Goal: Information Seeking & Learning: Check status

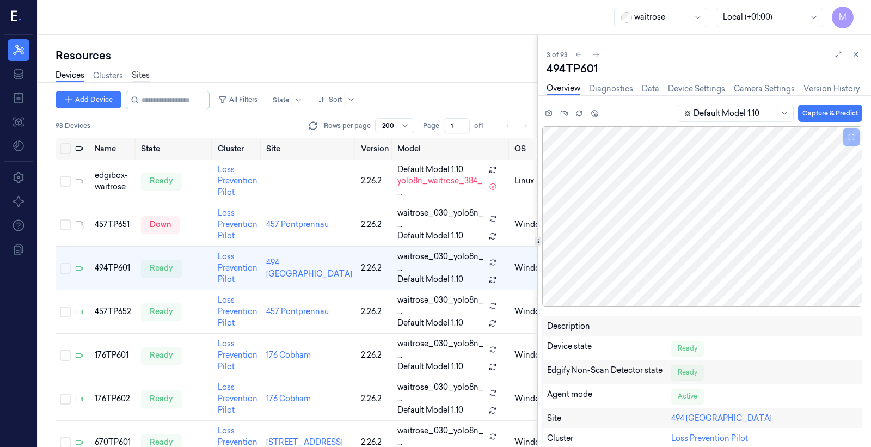
click at [146, 76] on link "Sites" at bounding box center [141, 76] width 18 height 13
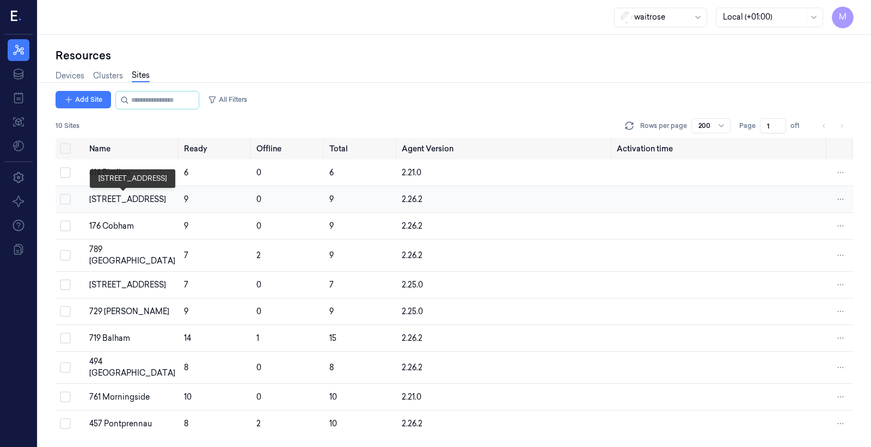
click at [121, 197] on div "[STREET_ADDRESS]" at bounding box center [132, 199] width 86 height 11
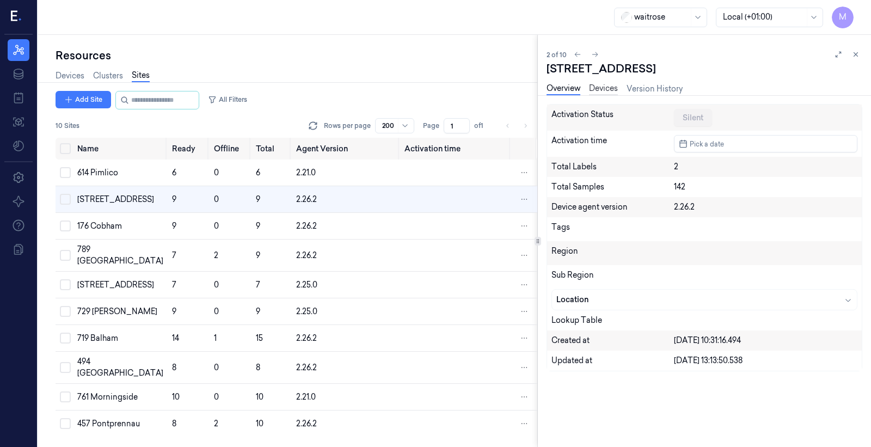
click at [612, 86] on link "Devices" at bounding box center [603, 89] width 29 height 13
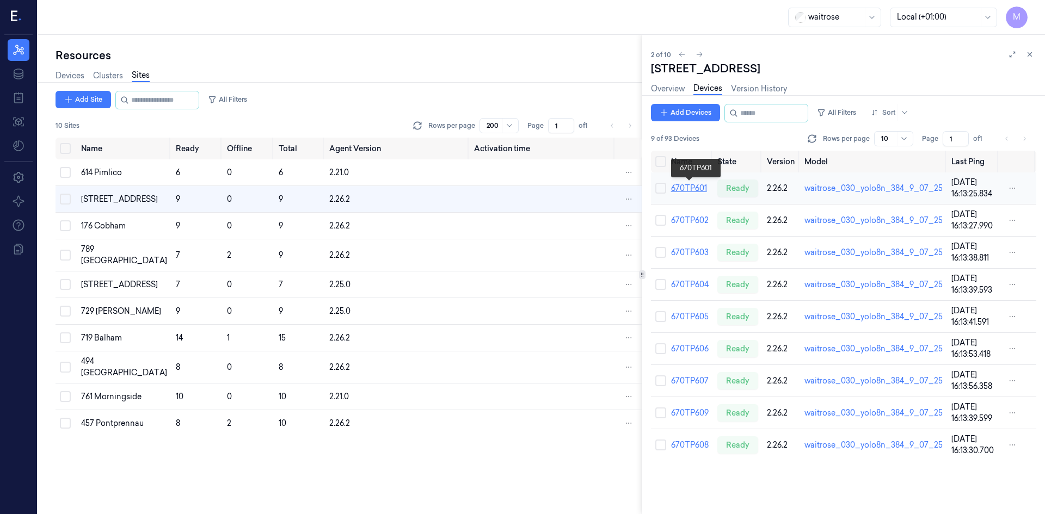
click at [697, 185] on link "670TP601" at bounding box center [689, 188] width 36 height 10
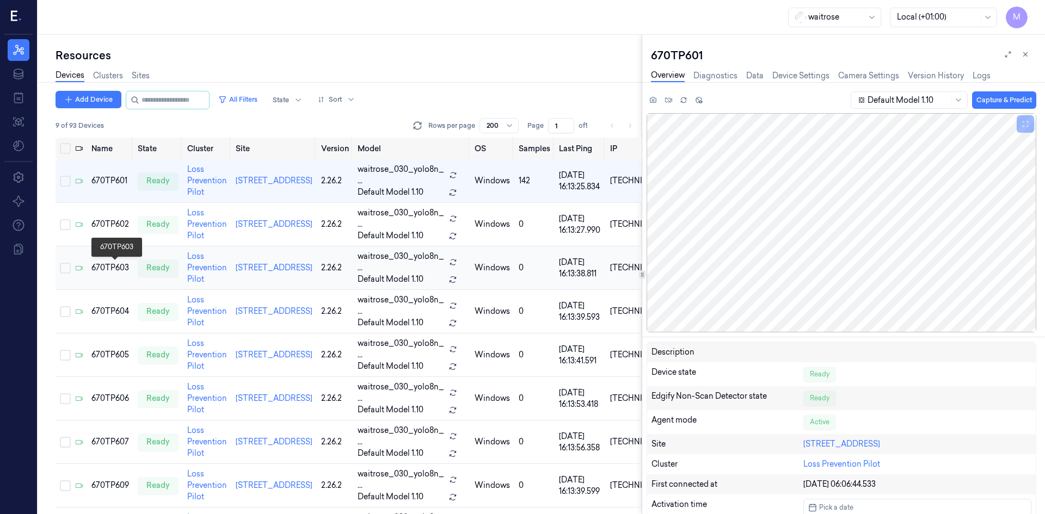
click at [113, 271] on div "670TP603" at bounding box center [110, 267] width 38 height 11
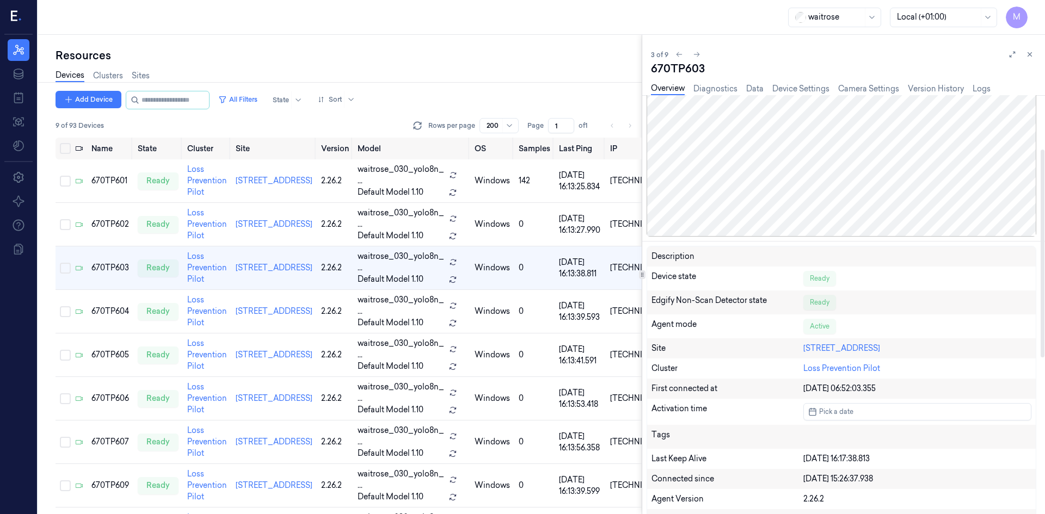
scroll to position [163, 0]
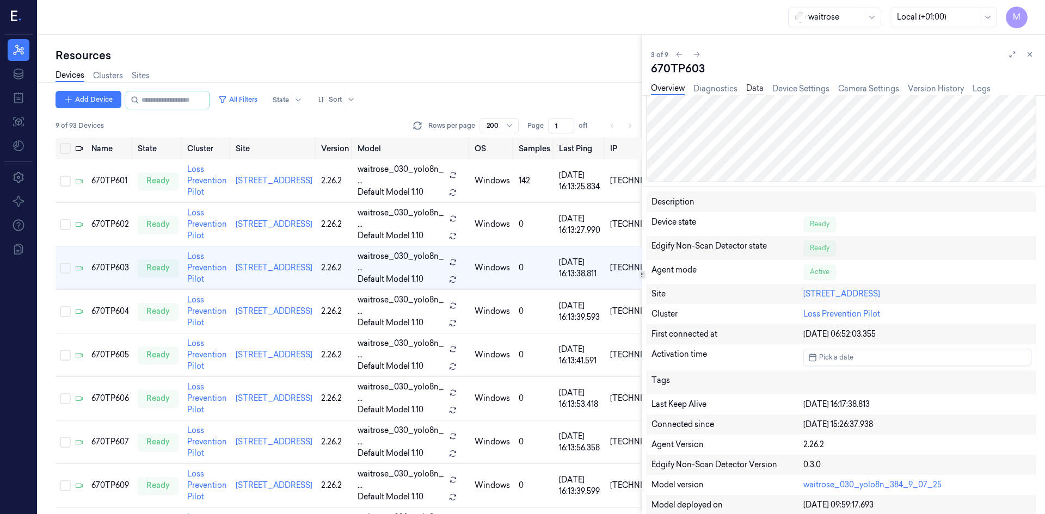
click at [758, 86] on link "Data" at bounding box center [754, 89] width 17 height 13
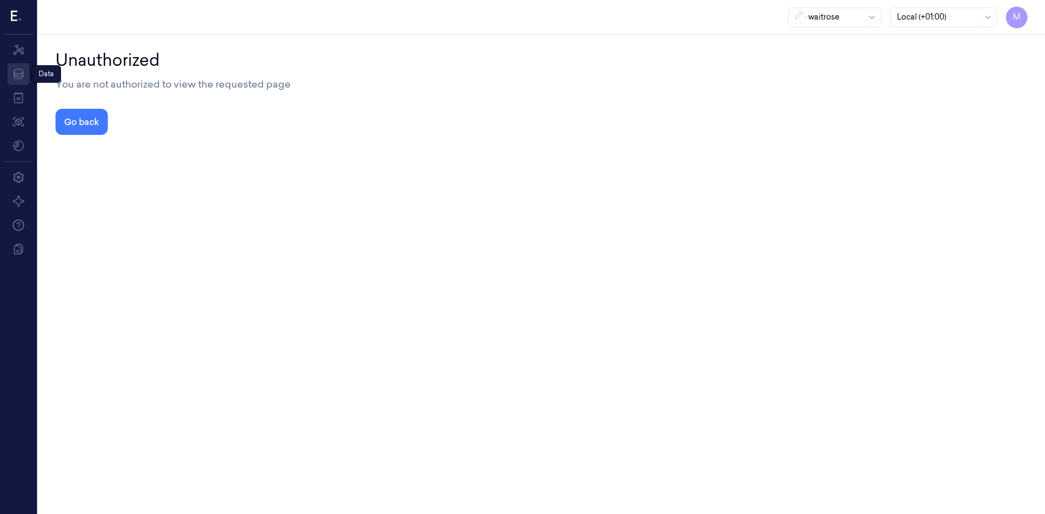
click at [21, 75] on icon at bounding box center [18, 74] width 13 height 13
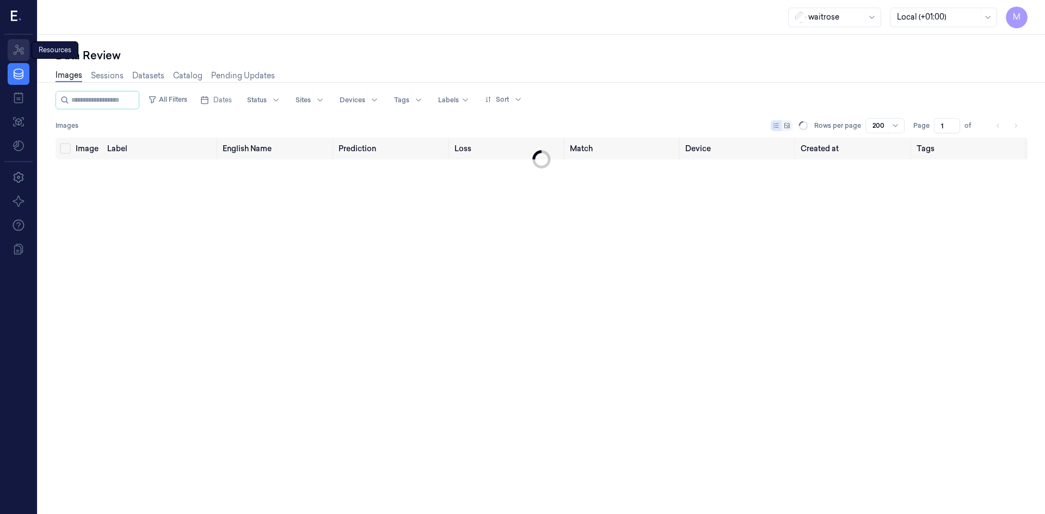
click at [23, 50] on icon at bounding box center [18, 50] width 11 height 10
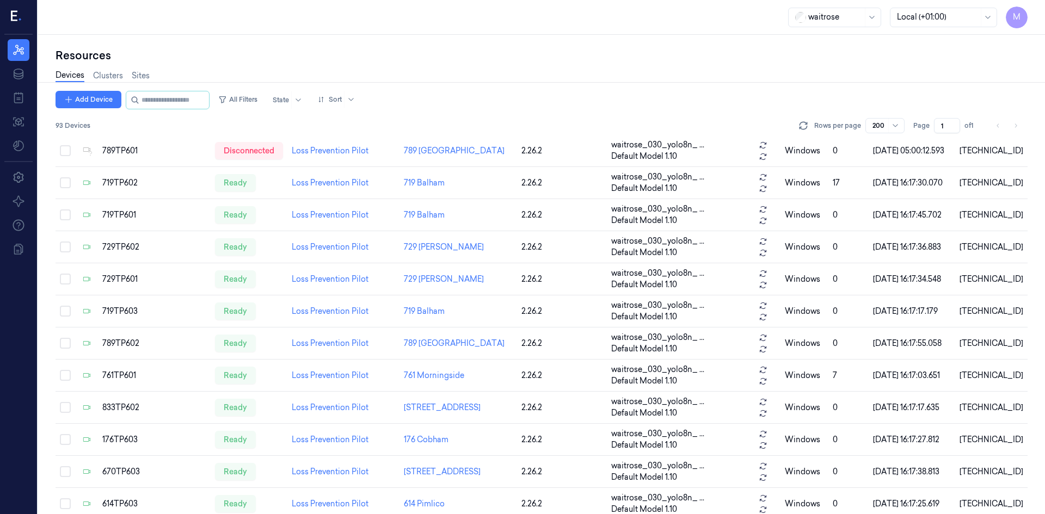
scroll to position [436, 0]
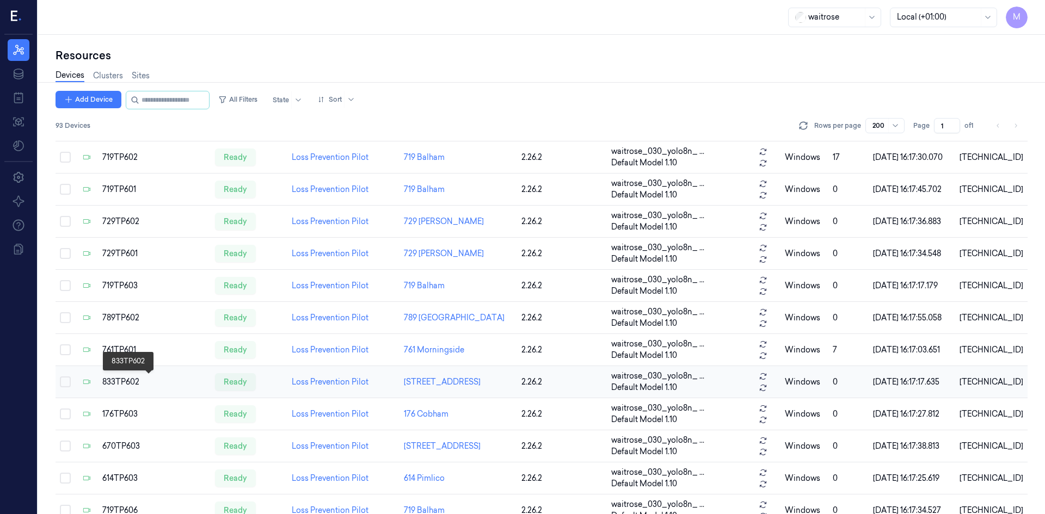
click at [112, 378] on div "833TP602" at bounding box center [153, 382] width 103 height 11
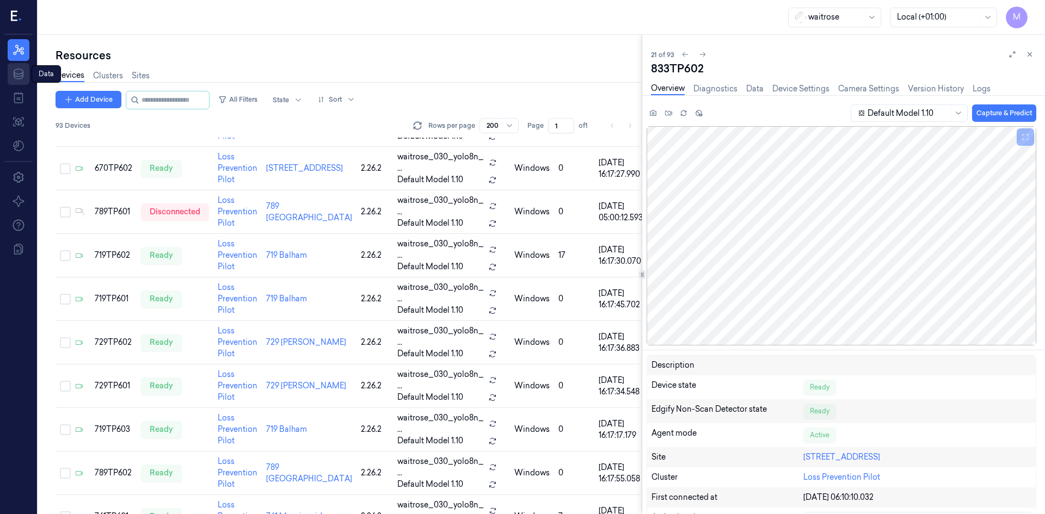
click at [26, 73] on link "Data" at bounding box center [19, 74] width 22 height 22
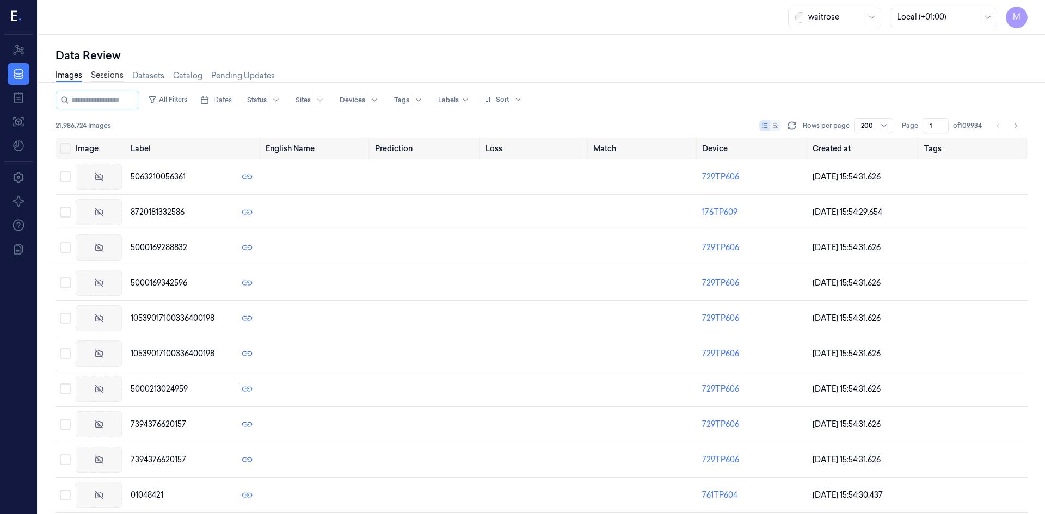
click at [109, 74] on link "Sessions" at bounding box center [107, 76] width 33 height 13
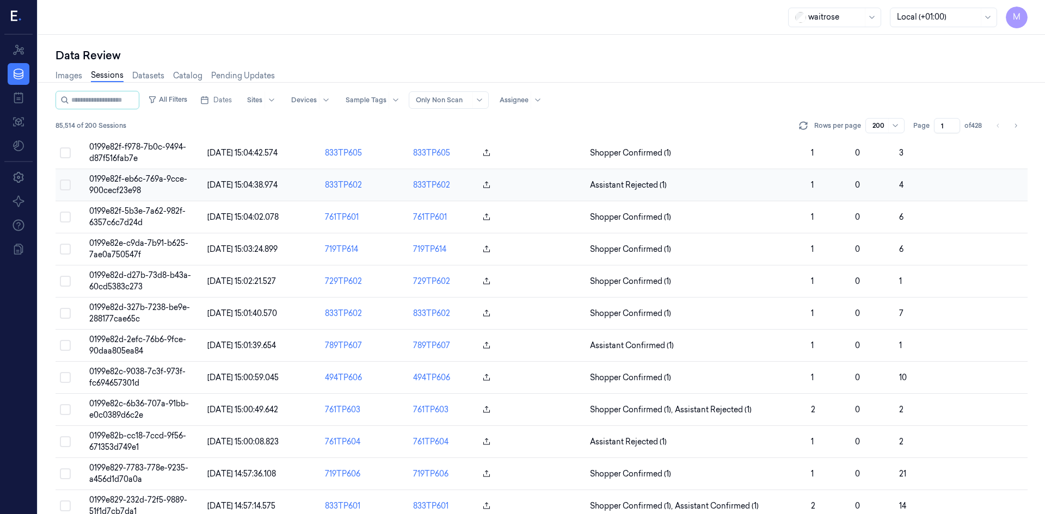
scroll to position [980, 0]
